Goal: Transaction & Acquisition: Subscribe to service/newsletter

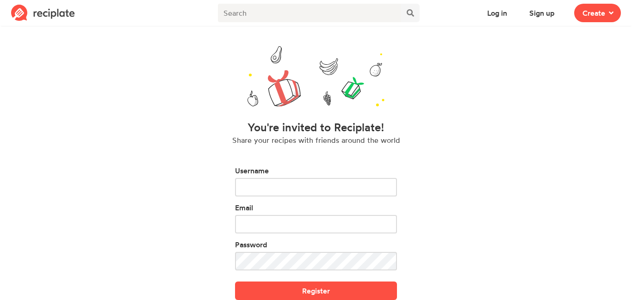
scroll to position [48, 0]
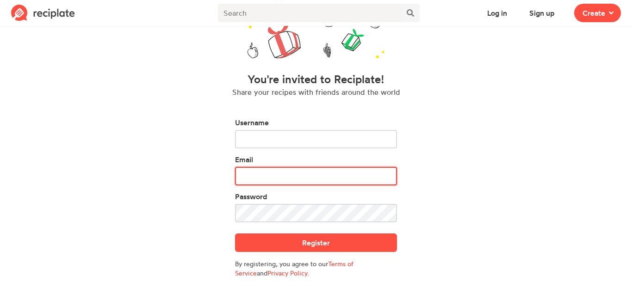
type input "WebbFamilyRecipes"
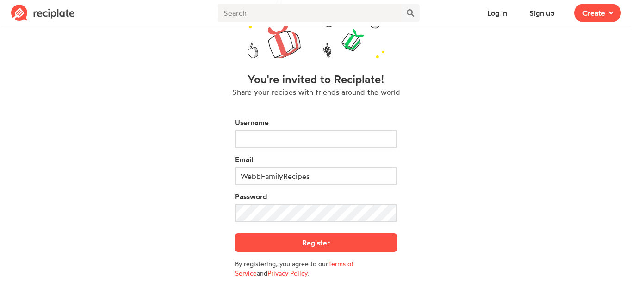
click at [312, 128] on div "Username" at bounding box center [316, 132] width 162 height 31
drag, startPoint x: 239, startPoint y: 177, endPoint x: 321, endPoint y: 183, distance: 82.1
click at [321, 183] on input "WebbFamilyRecipes" at bounding box center [316, 176] width 162 height 19
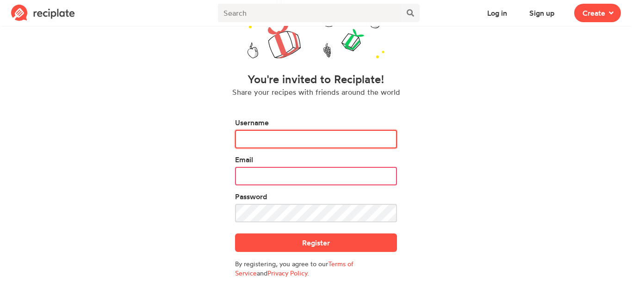
click at [311, 135] on input "text" at bounding box center [316, 139] width 162 height 19
paste input "WebbFamilyRecipes"
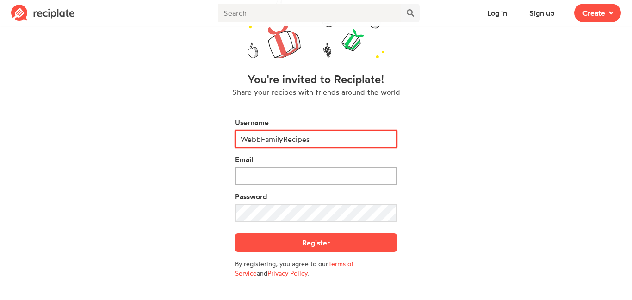
type input "WebbFamilyRecipes"
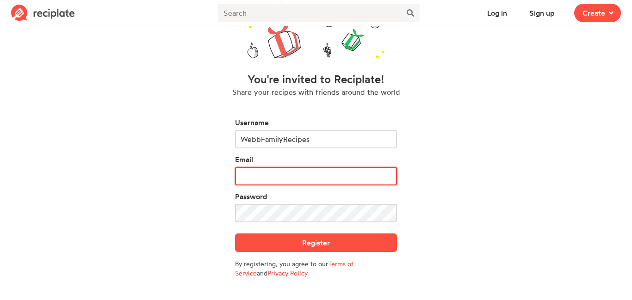
click at [249, 175] on input "email" at bounding box center [316, 176] width 162 height 19
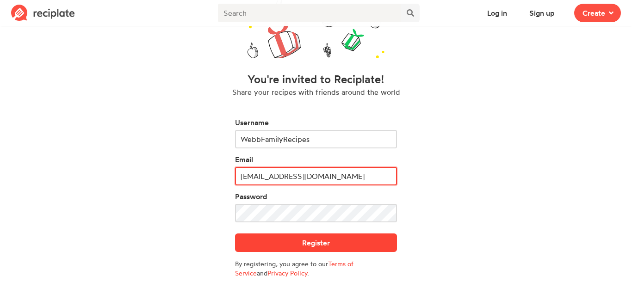
type input "webbprojectnp@gmail.com"
click at [357, 248] on button "Register" at bounding box center [316, 243] width 162 height 19
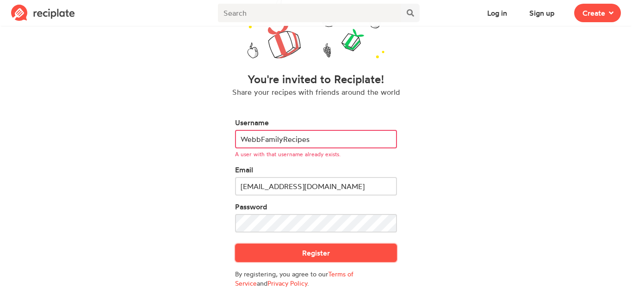
scroll to position [0, 0]
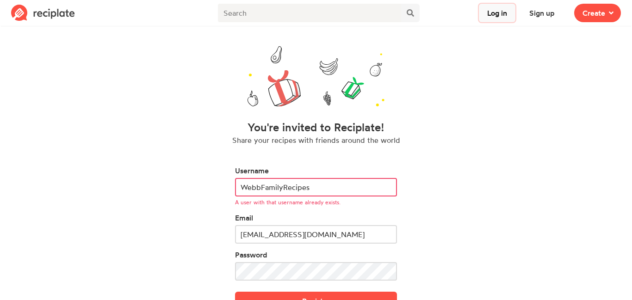
click at [494, 21] on button "Log in" at bounding box center [497, 13] width 37 height 19
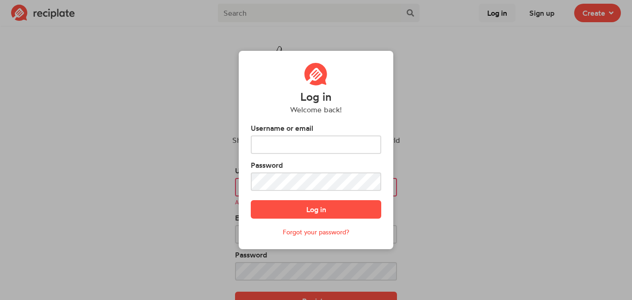
type input "WebbFamilyRecipes"
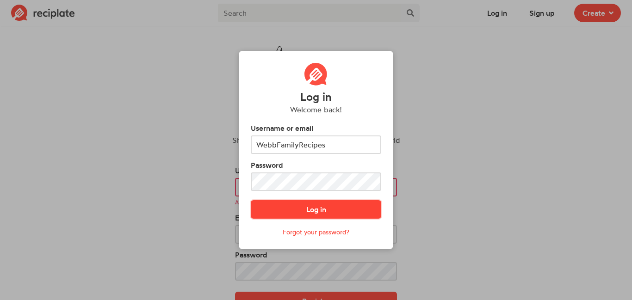
click at [359, 210] on button "Log in" at bounding box center [316, 209] width 131 height 19
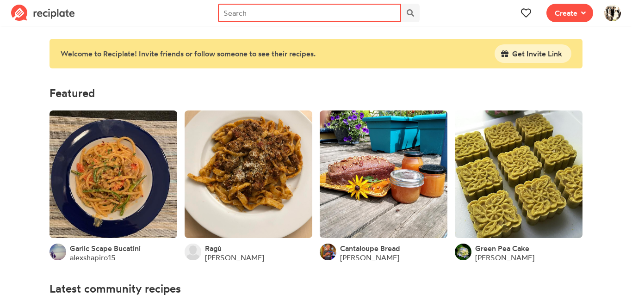
click at [261, 14] on input "text" at bounding box center [309, 13] width 183 height 19
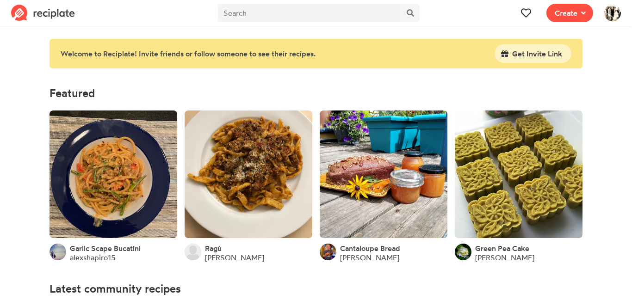
click at [617, 16] on img at bounding box center [613, 13] width 17 height 17
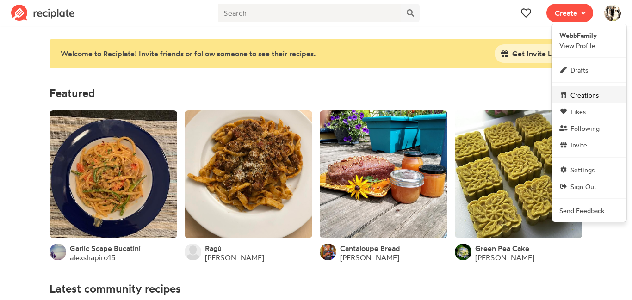
click at [588, 98] on span "Creations" at bounding box center [585, 95] width 28 height 10
